Goal: Task Accomplishment & Management: Use online tool/utility

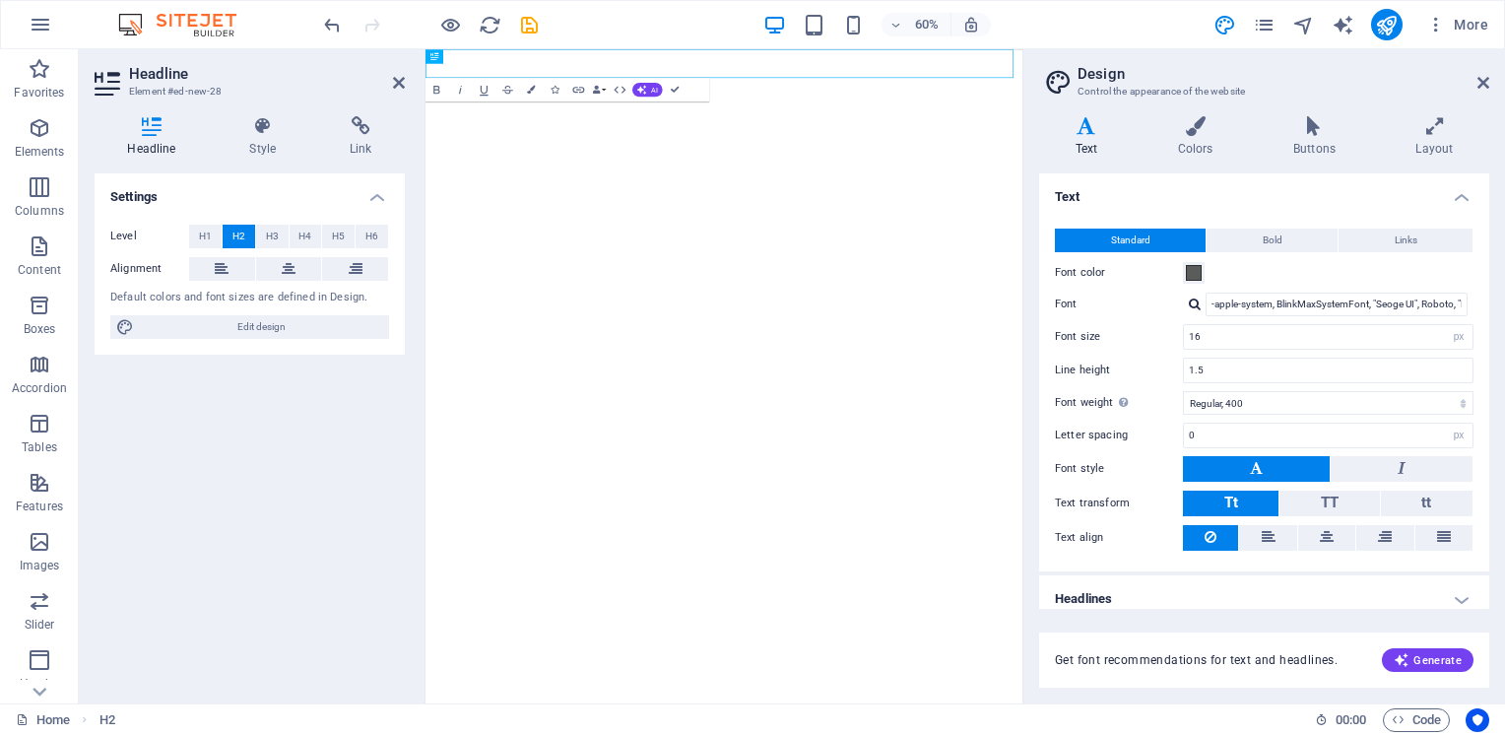
select select "px"
select select "400"
select select "px"
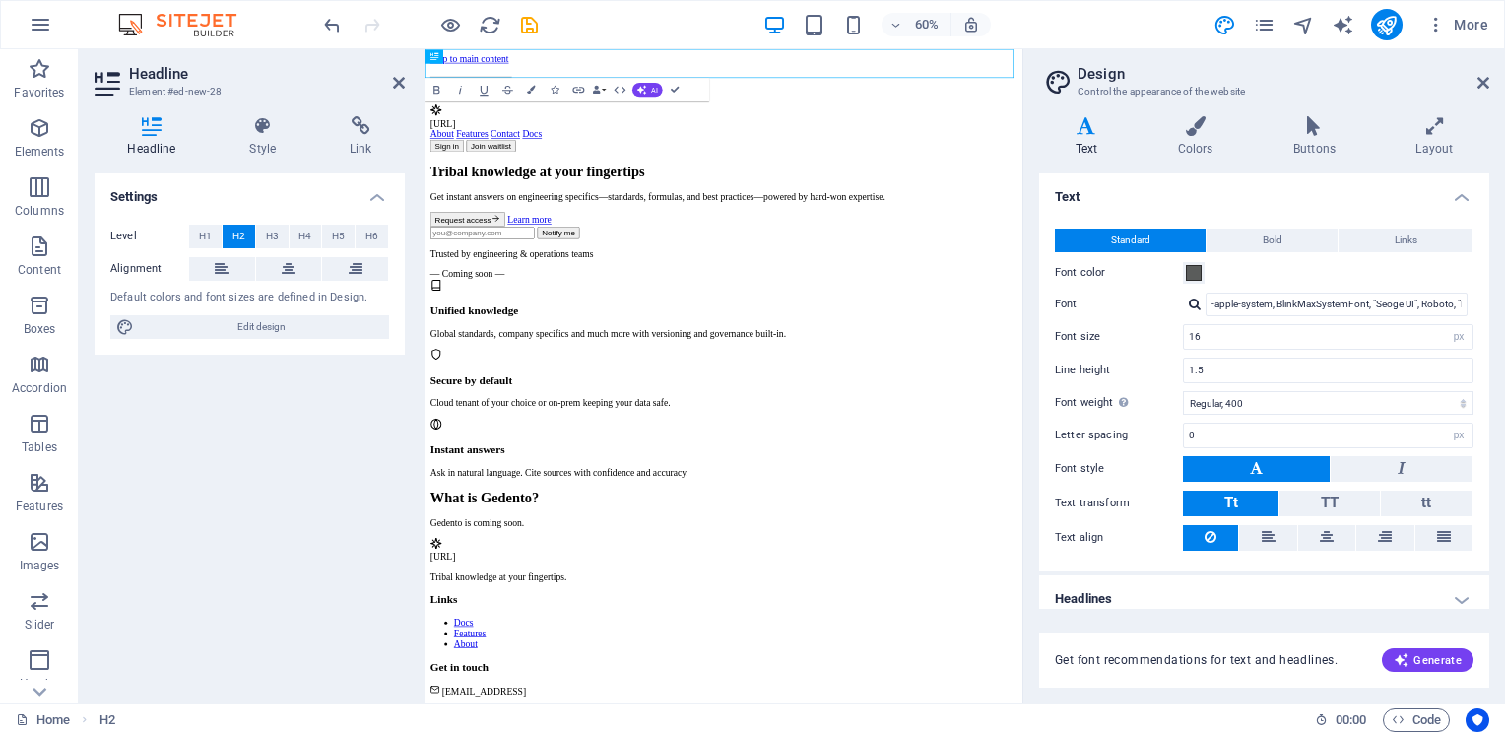
click at [306, 457] on div "Settings Level H1 H2 H3 H4 H5 H6 Alignment Default colors and font sizes are de…" at bounding box center [250, 430] width 310 height 514
drag, startPoint x: 1119, startPoint y: 105, endPoint x: 1066, endPoint y: 221, distance: 126.9
click at [1066, 221] on body "Skip to main content New headline [URL] - Tribal knowledge at your fingertips […" at bounding box center [922, 609] width 979 height 1104
click at [1231, 345] on div "Request access Learn more" at bounding box center [922, 332] width 979 height 25
click at [44, 31] on icon "button" at bounding box center [41, 25] width 24 height 24
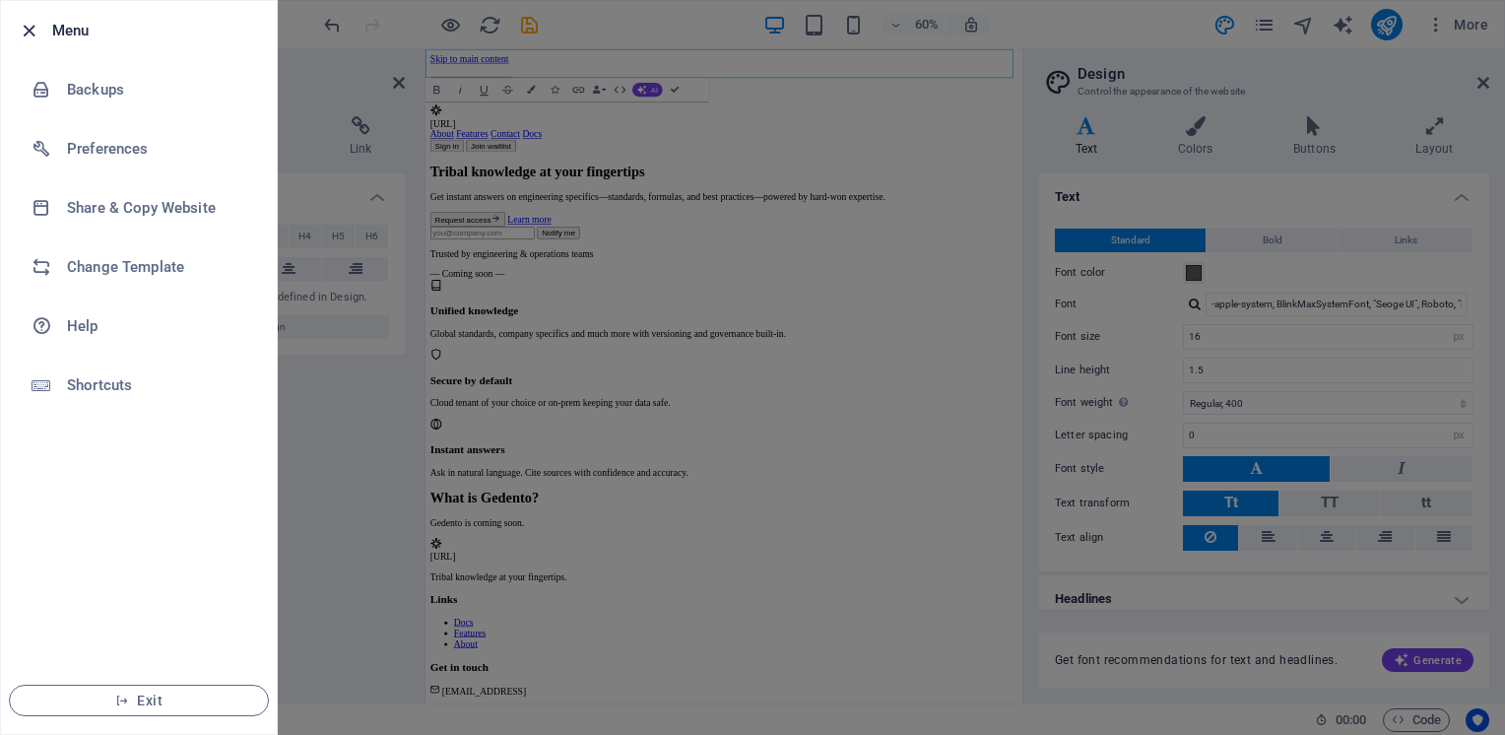
click at [33, 34] on icon "button" at bounding box center [29, 31] width 23 height 23
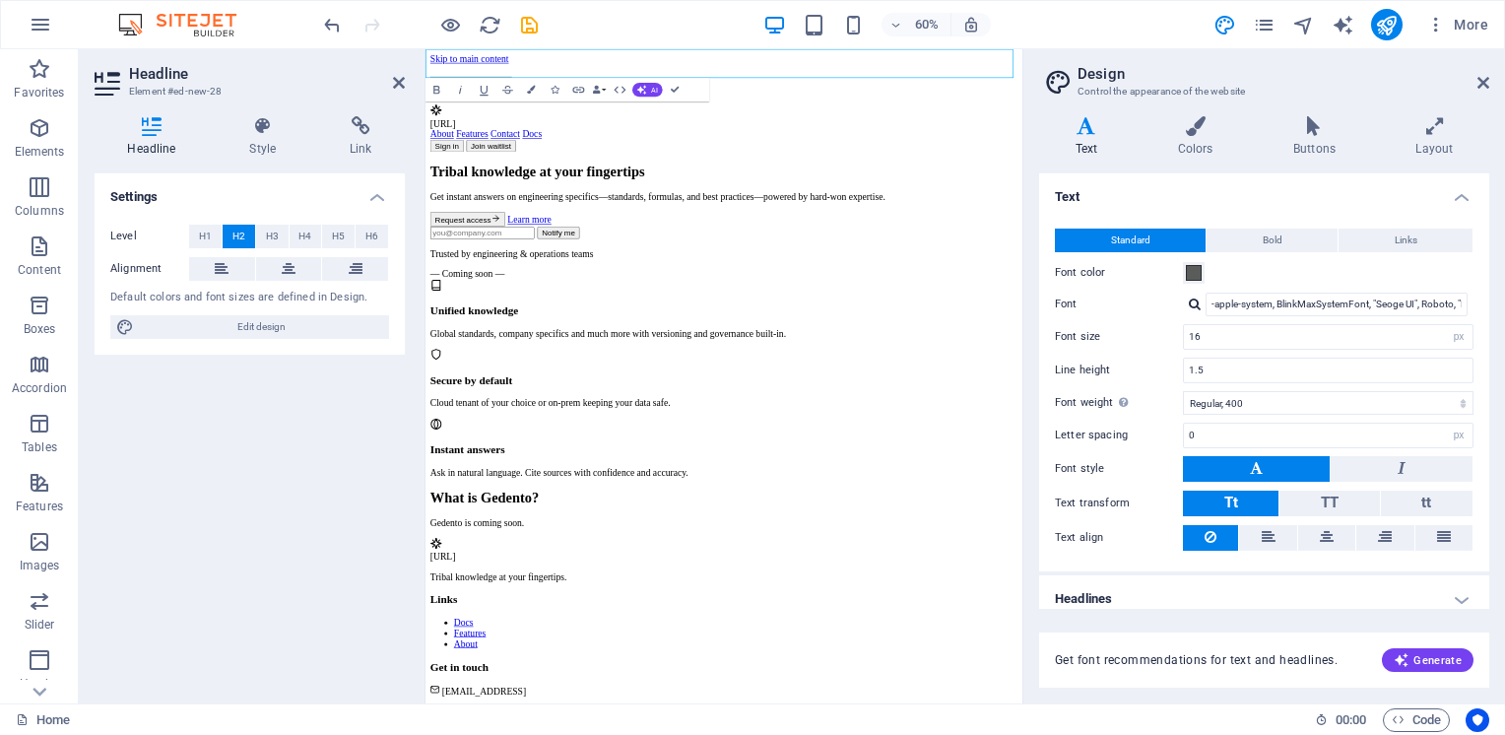
click at [204, 26] on img at bounding box center [187, 25] width 148 height 24
click at [331, 33] on icon "undo" at bounding box center [332, 25] width 23 height 23
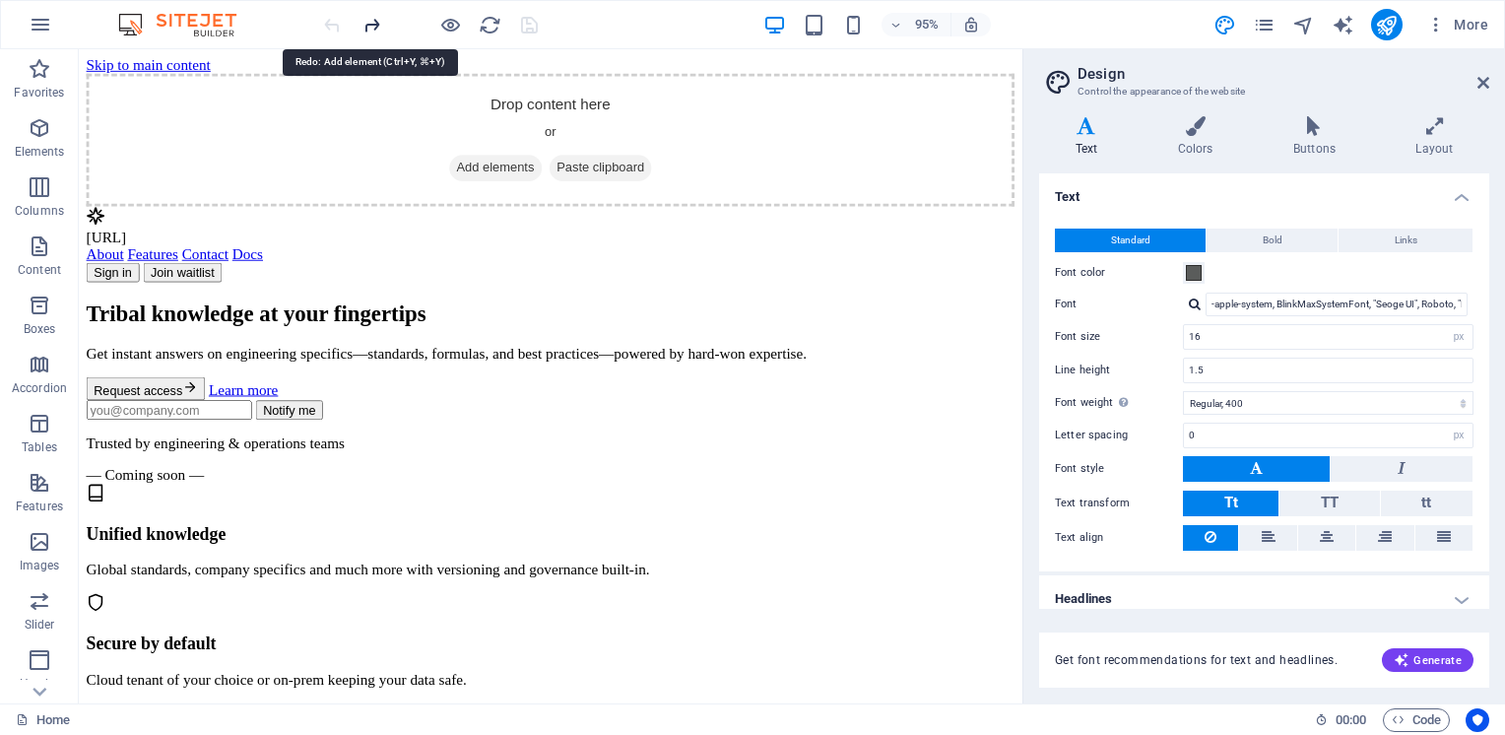
click at [374, 30] on icon "redo" at bounding box center [372, 25] width 23 height 23
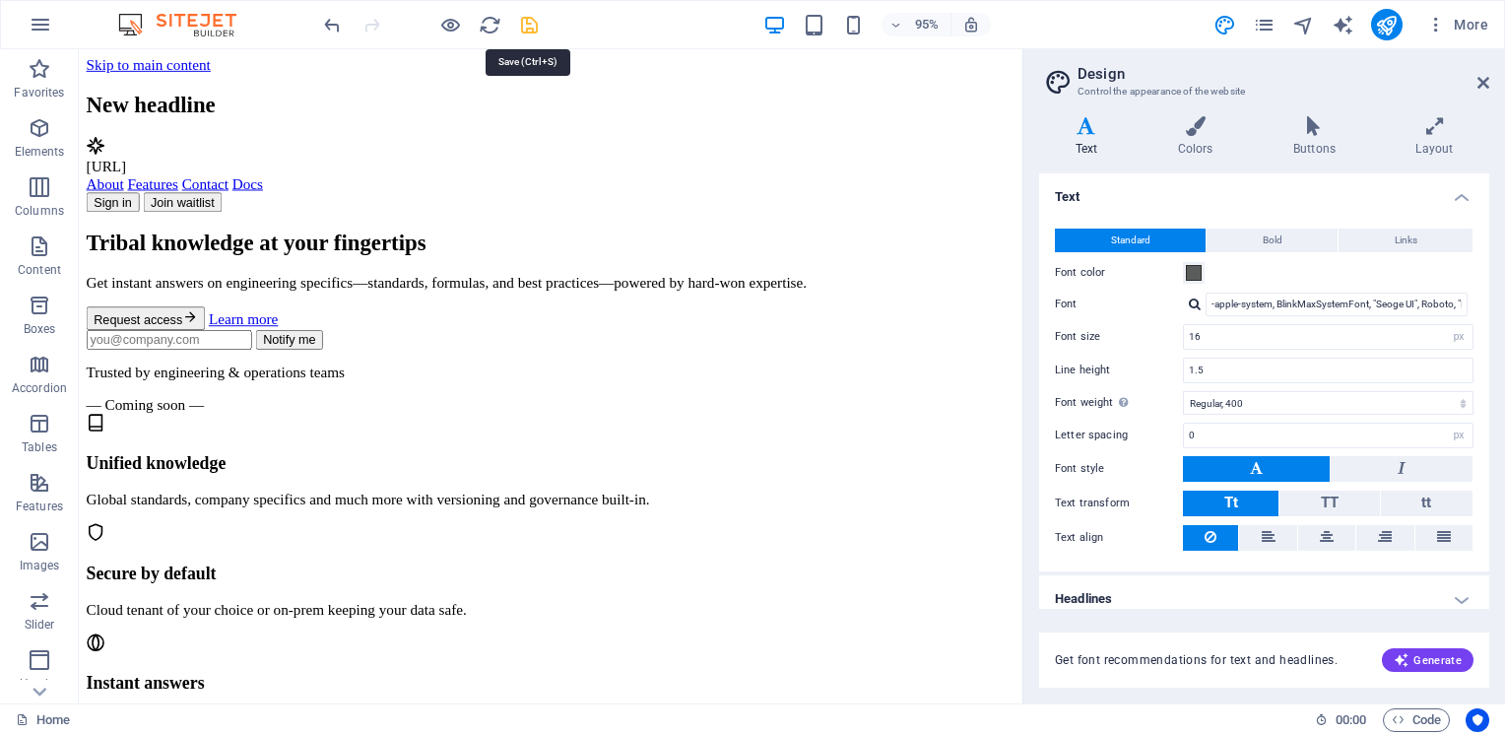
click at [523, 23] on icon "save" at bounding box center [529, 25] width 23 height 23
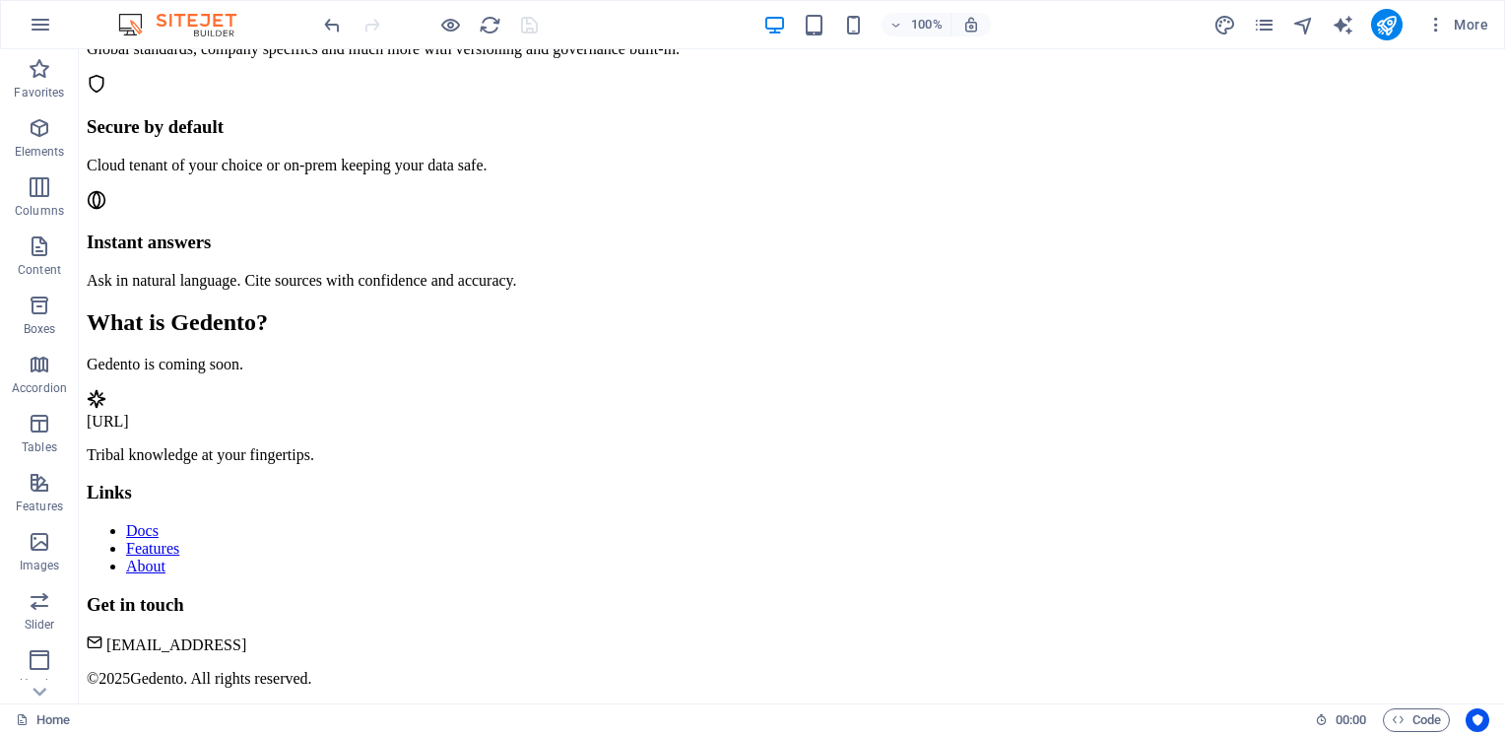
scroll to position [887, 0]
